Goal: Task Accomplishment & Management: Manage account settings

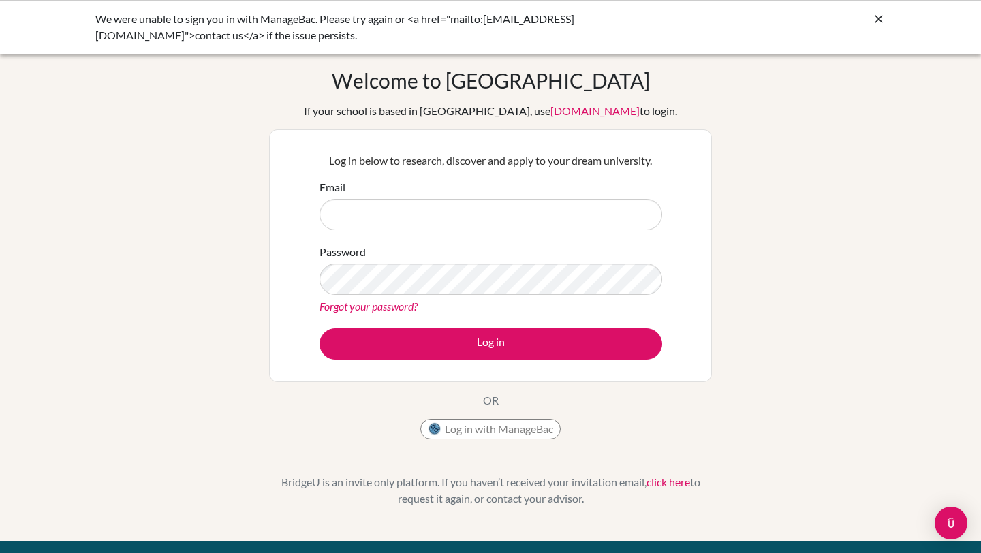
type input "[EMAIL_ADDRESS][DOMAIN_NAME]"
click at [875, 20] on icon at bounding box center [879, 19] width 14 height 14
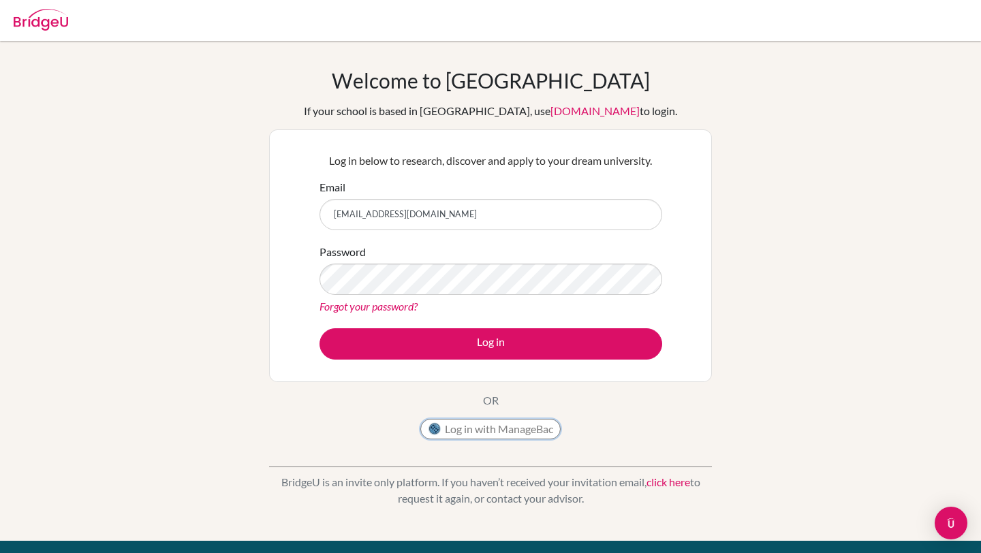
click at [510, 426] on button "Log in with ManageBac" at bounding box center [490, 429] width 140 height 20
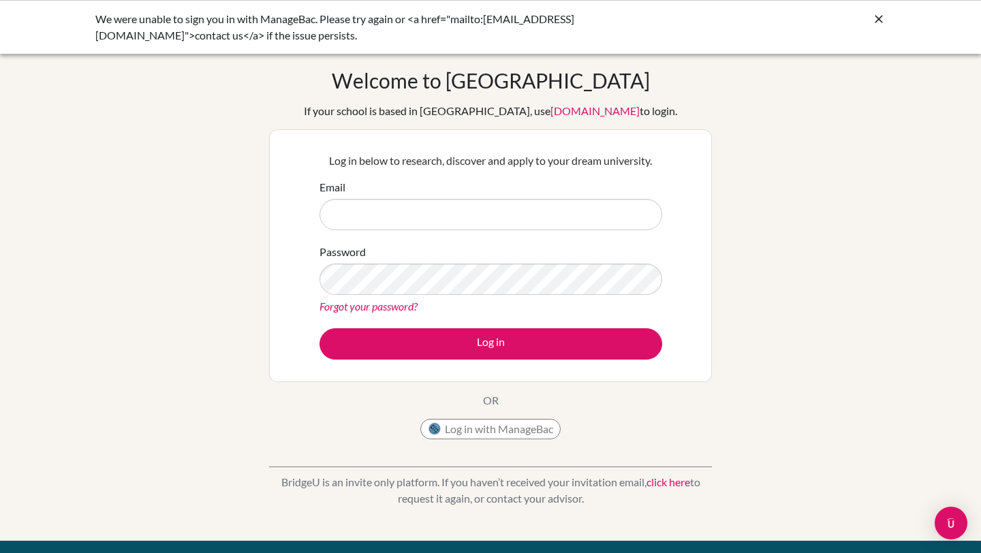
type input "[EMAIL_ADDRESS][DOMAIN_NAME]"
click at [521, 424] on button "Log in with ManageBac" at bounding box center [490, 429] width 140 height 20
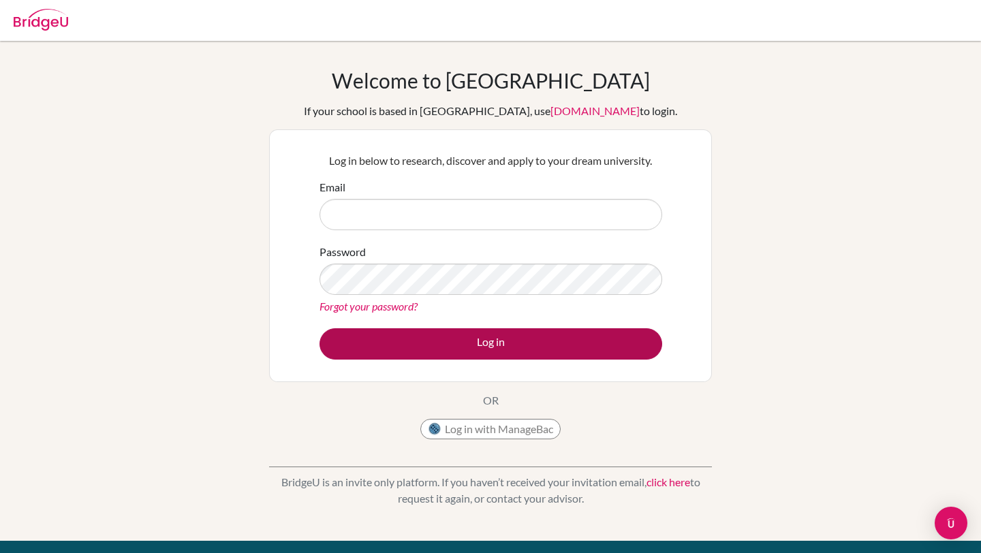
type input "[EMAIL_ADDRESS][DOMAIN_NAME]"
click at [522, 345] on button "Log in" at bounding box center [491, 343] width 343 height 31
